Goal: Task Accomplishment & Management: Use online tool/utility

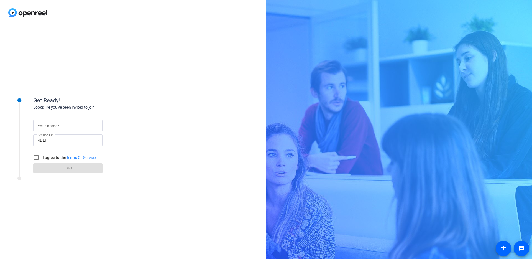
click at [66, 122] on div at bounding box center [68, 126] width 60 height 12
type input "[PERSON_NAME]"
click at [34, 158] on input "I agree to the Terms Of Service" at bounding box center [35, 157] width 11 height 11
checkbox input "true"
click at [63, 165] on span at bounding box center [67, 167] width 69 height 13
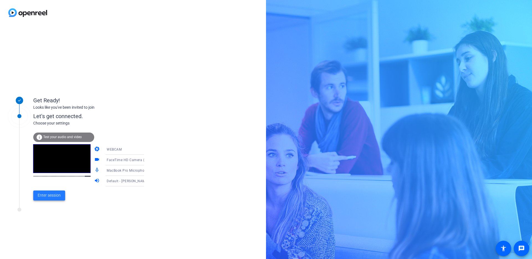
click at [53, 198] on span "Enter session" at bounding box center [49, 195] width 23 height 6
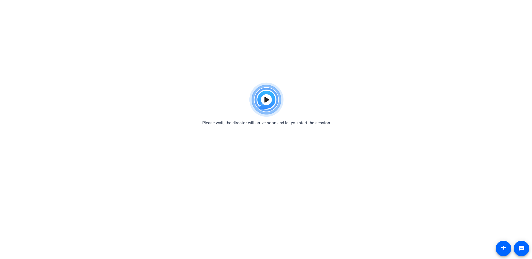
click at [268, 139] on body "Accessibility Screen-Reader Guide, Feedback, and Issue Reporting | New window P…" at bounding box center [266, 209] width 532 height 259
click at [266, 98] on img at bounding box center [266, 100] width 41 height 40
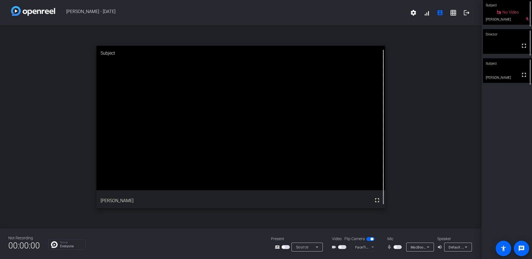
click at [450, 168] on div "open_in_new Subject fullscreen [PERSON_NAME]" at bounding box center [240, 126] width 481 height 203
click at [394, 251] on div "mic_none MacBook Pro Microphone (Built-in)" at bounding box center [409, 246] width 55 height 9
click at [394, 248] on span "button" at bounding box center [397, 247] width 8 height 4
click at [341, 246] on span "button" at bounding box center [342, 247] width 8 height 4
click at [434, 216] on div "open_in_new Director fullscreen" at bounding box center [240, 126] width 481 height 203
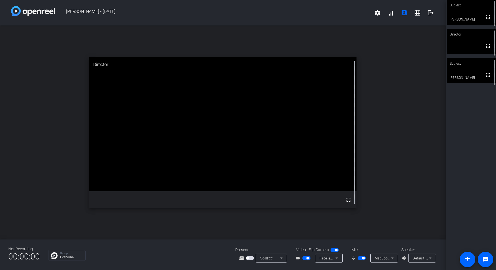
click at [26, 190] on div "open_in_new Director fullscreen" at bounding box center [223, 132] width 446 height 214
click at [276, 146] on video at bounding box center [223, 124] width 268 height 134
click at [168, 240] on div "Not Recording 00:00:00 Group Everyone Present screen_share_outline Source Video…" at bounding box center [223, 254] width 446 height 30
click at [389, 151] on div "open_in_new Subject fullscreen [PERSON_NAME]" at bounding box center [223, 132] width 446 height 214
click at [372, 37] on div "open_in_new Director fullscreen" at bounding box center [223, 132] width 446 height 214
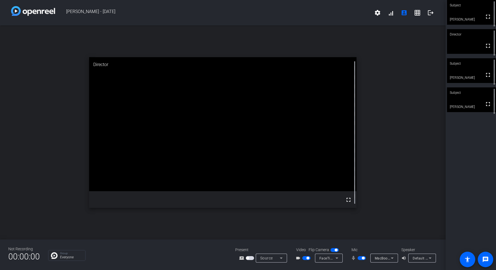
click at [470, 101] on video at bounding box center [471, 99] width 49 height 25
click at [401, 146] on div "open_in_new Subject fullscreen [PERSON_NAME]" at bounding box center [223, 132] width 446 height 214
click at [408, 129] on div "open_in_new Subject fullscreen [PERSON_NAME]" at bounding box center [223, 132] width 446 height 214
click at [381, 173] on div "open_in_new Subject fullscreen [PERSON_NAME]" at bounding box center [223, 132] width 446 height 214
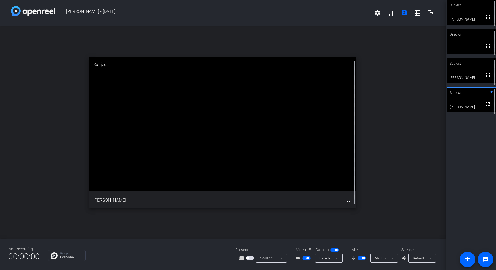
click at [250, 130] on video at bounding box center [223, 124] width 268 height 134
click at [382, 127] on div "open_in_new Subject fullscreen [PERSON_NAME]" at bounding box center [223, 132] width 446 height 214
click at [367, 155] on div "open_in_new Subject fullscreen [PERSON_NAME]" at bounding box center [223, 132] width 446 height 214
click at [403, 179] on div "open_in_new Subject fullscreen [PERSON_NAME]" at bounding box center [223, 132] width 446 height 214
click at [389, 157] on div "open_in_new Subject fullscreen [PERSON_NAME]" at bounding box center [223, 132] width 446 height 214
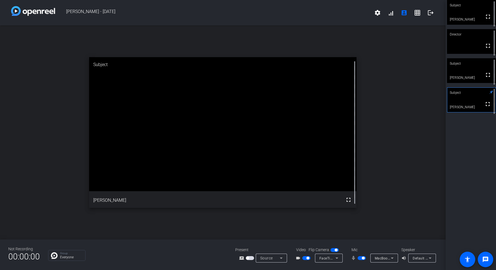
click at [394, 184] on div "open_in_new Subject fullscreen [PERSON_NAME]" at bounding box center [223, 132] width 446 height 214
click at [175, 157] on video at bounding box center [223, 124] width 268 height 134
click at [348, 120] on video at bounding box center [223, 124] width 268 height 134
click at [395, 61] on div "open_in_new Subject fullscreen [PERSON_NAME]" at bounding box center [223, 132] width 446 height 214
click at [407, 45] on div "open_in_new Subject fullscreen [PERSON_NAME]" at bounding box center [223, 132] width 446 height 214
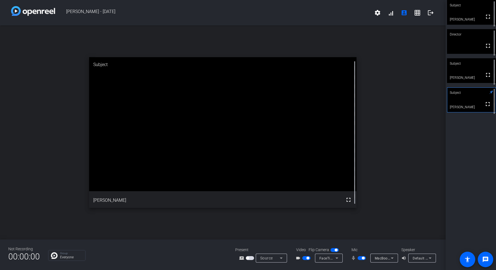
click at [401, 74] on div "open_in_new Subject fullscreen [PERSON_NAME]" at bounding box center [223, 132] width 446 height 214
click at [409, 116] on div "open_in_new Subject fullscreen [PERSON_NAME]" at bounding box center [223, 132] width 446 height 214
click at [381, 150] on div "open_in_new Subject fullscreen [PERSON_NAME]" at bounding box center [223, 132] width 446 height 214
click at [380, 106] on div "open_in_new Subject fullscreen [PERSON_NAME]" at bounding box center [223, 132] width 446 height 214
click at [383, 129] on div "open_in_new Subject fullscreen [PERSON_NAME]" at bounding box center [223, 132] width 446 height 214
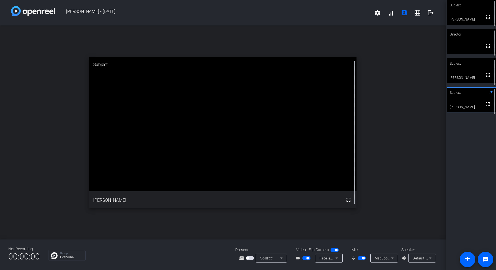
click at [411, 83] on div "open_in_new Subject fullscreen [PERSON_NAME]" at bounding box center [223, 132] width 446 height 214
click at [393, 92] on div "open_in_new Subject fullscreen [PERSON_NAME]" at bounding box center [223, 132] width 446 height 214
click at [62, 71] on div "open_in_new Subject fullscreen [PERSON_NAME]" at bounding box center [223, 132] width 446 height 214
click at [408, 137] on div "open_in_new Subject fullscreen [PERSON_NAME]" at bounding box center [223, 132] width 446 height 214
click at [400, 90] on div "open_in_new Subject fullscreen [PERSON_NAME]" at bounding box center [223, 132] width 446 height 214
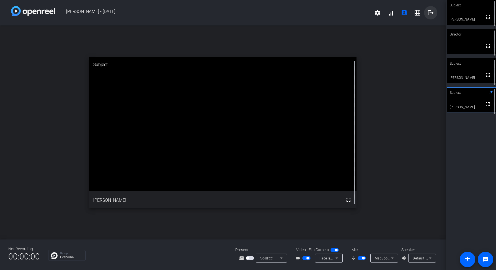
click at [432, 12] on mat-icon "logout" at bounding box center [431, 12] width 7 height 7
